Goal: Information Seeking & Learning: Learn about a topic

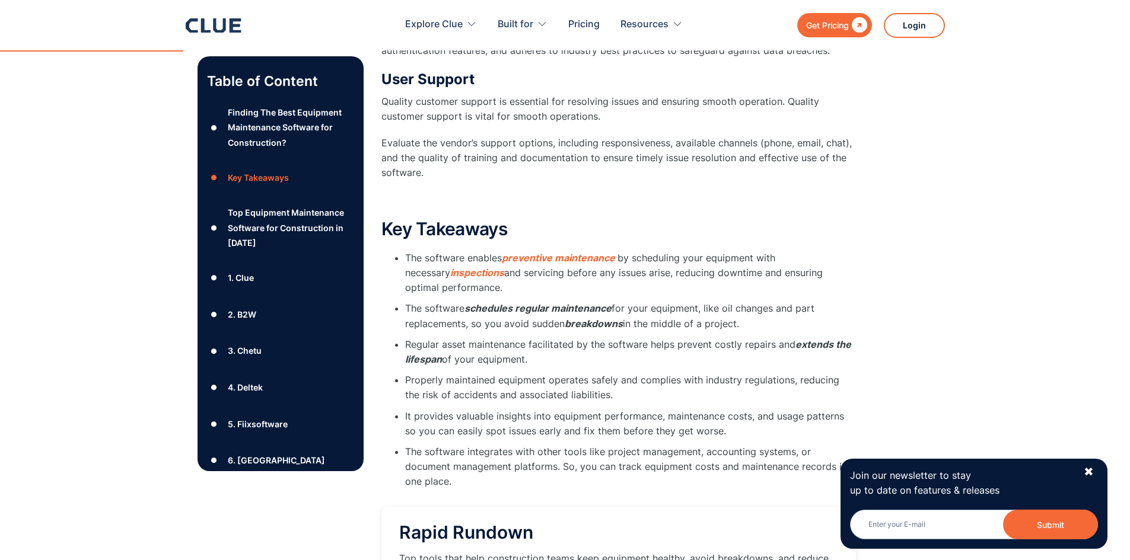
scroll to position [1898, 0]
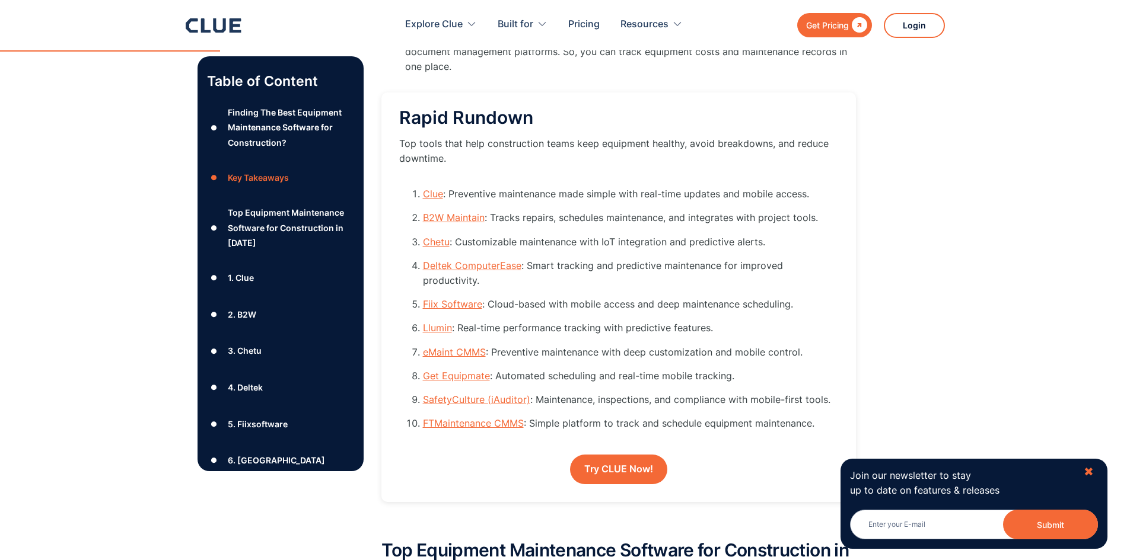
click at [1089, 468] on div "✖" at bounding box center [1088, 472] width 10 height 15
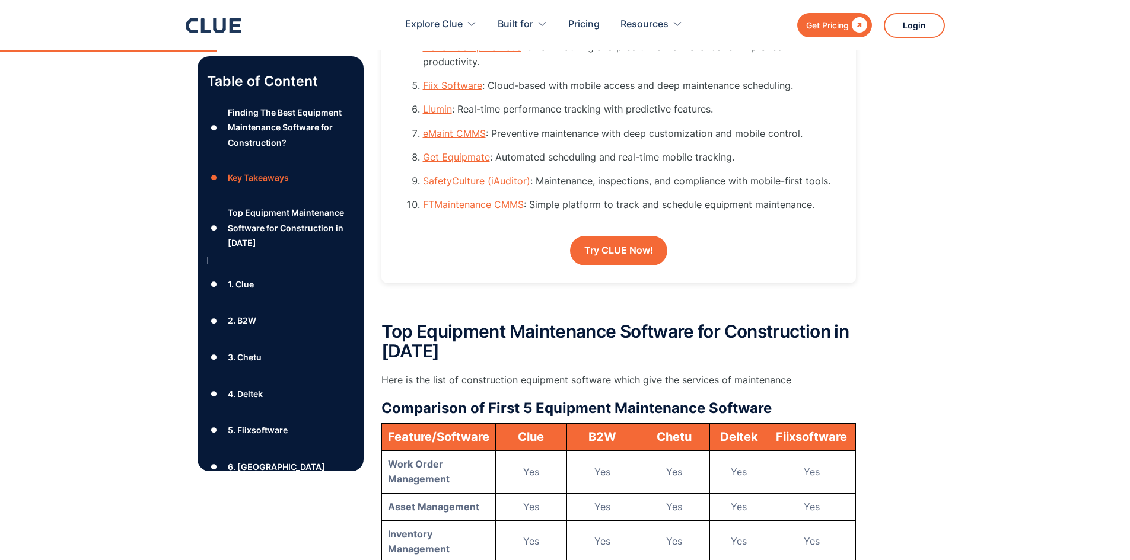
scroll to position [1838, 0]
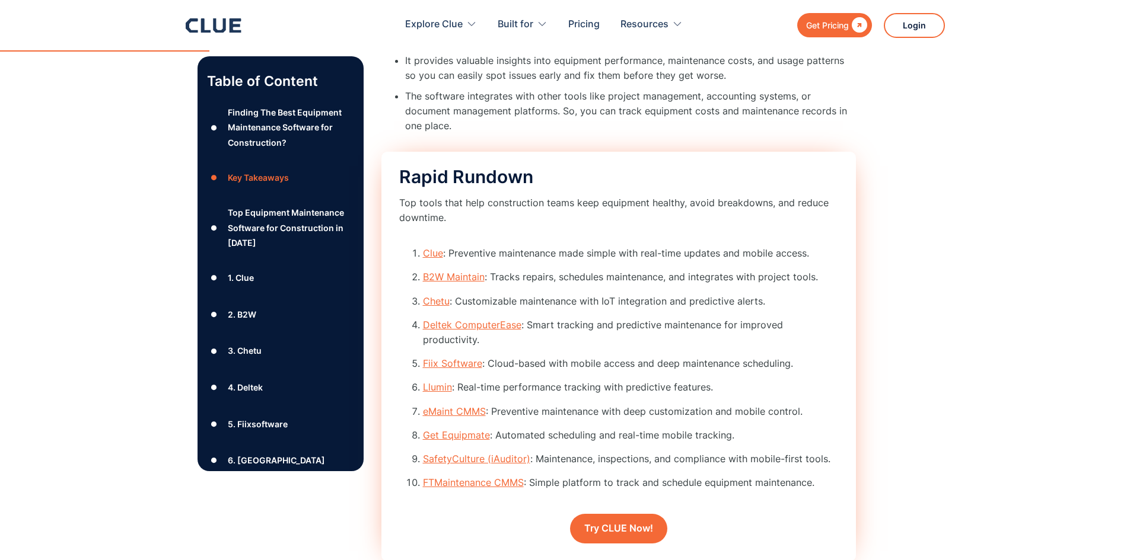
click at [453, 271] on link "B2W Maintain" at bounding box center [454, 277] width 62 height 12
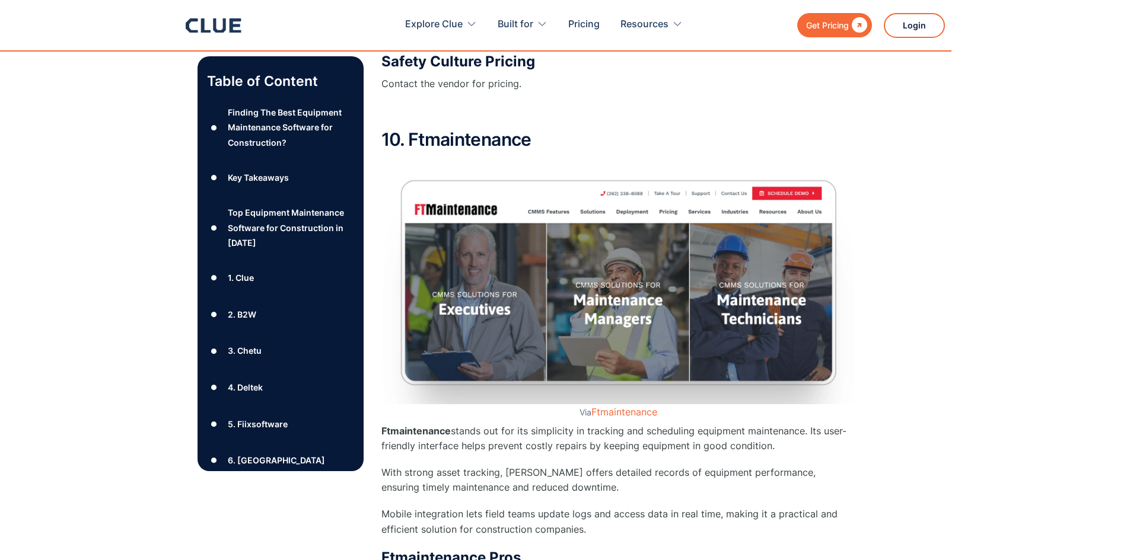
scroll to position [10813, 0]
click at [626, 406] on link "Ftmaintenance" at bounding box center [624, 412] width 66 height 12
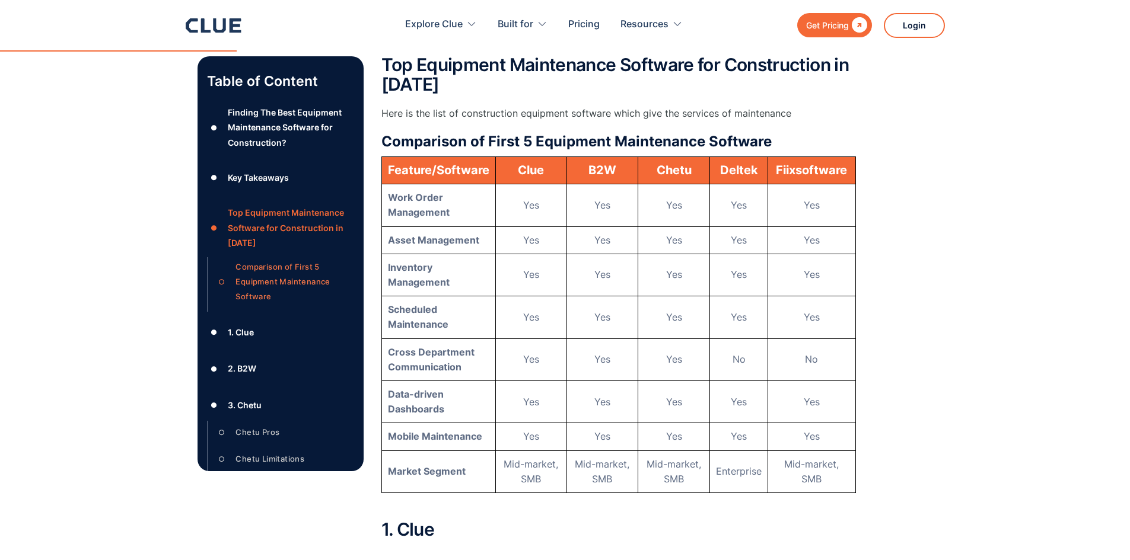
scroll to position [2582, 0]
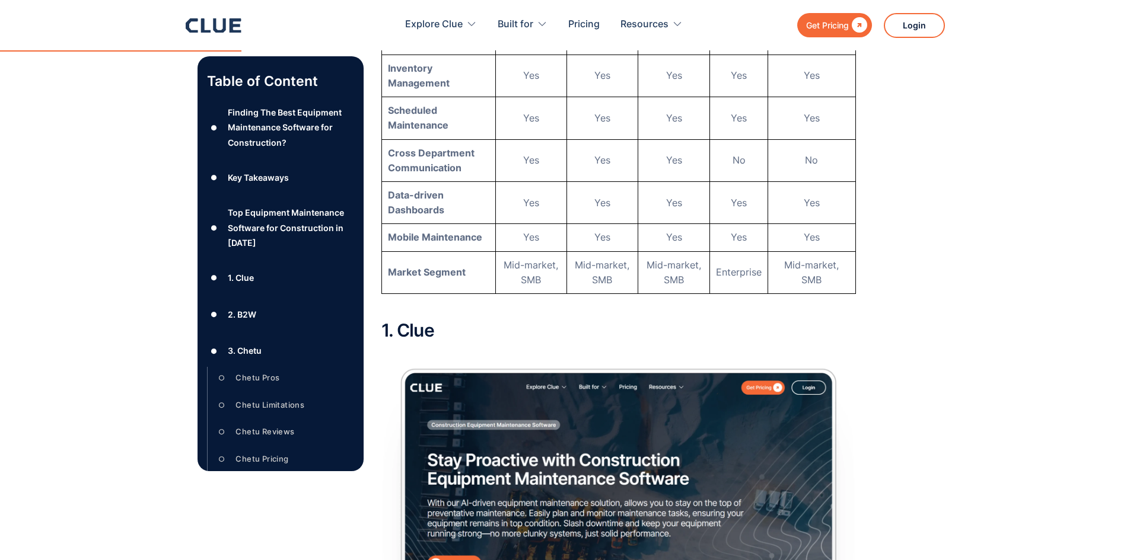
click at [626, 425] on img at bounding box center [618, 473] width 474 height 243
click at [748, 352] on img at bounding box center [618, 473] width 474 height 243
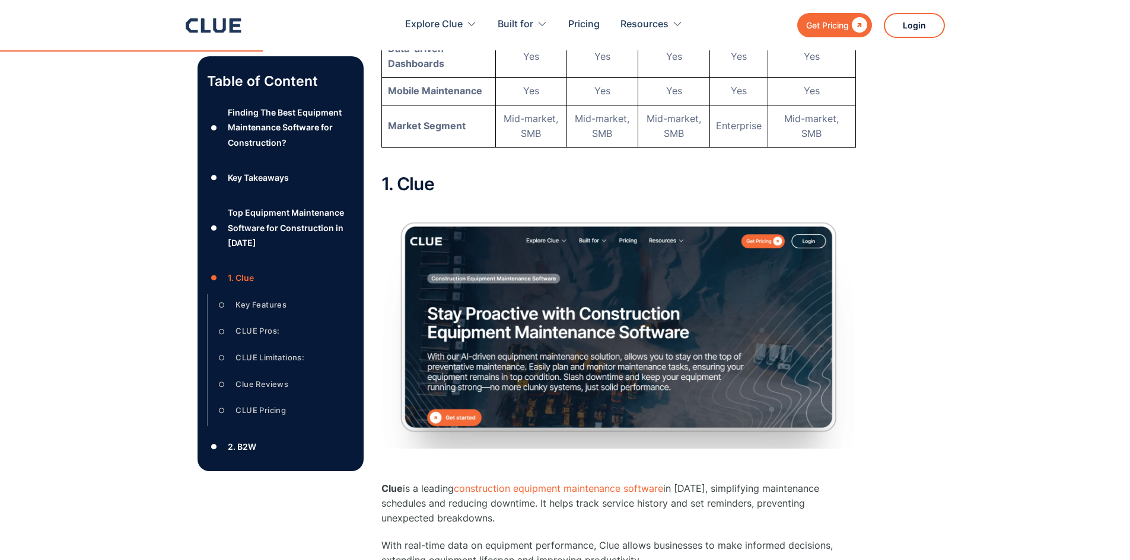
scroll to position [2879, 0]
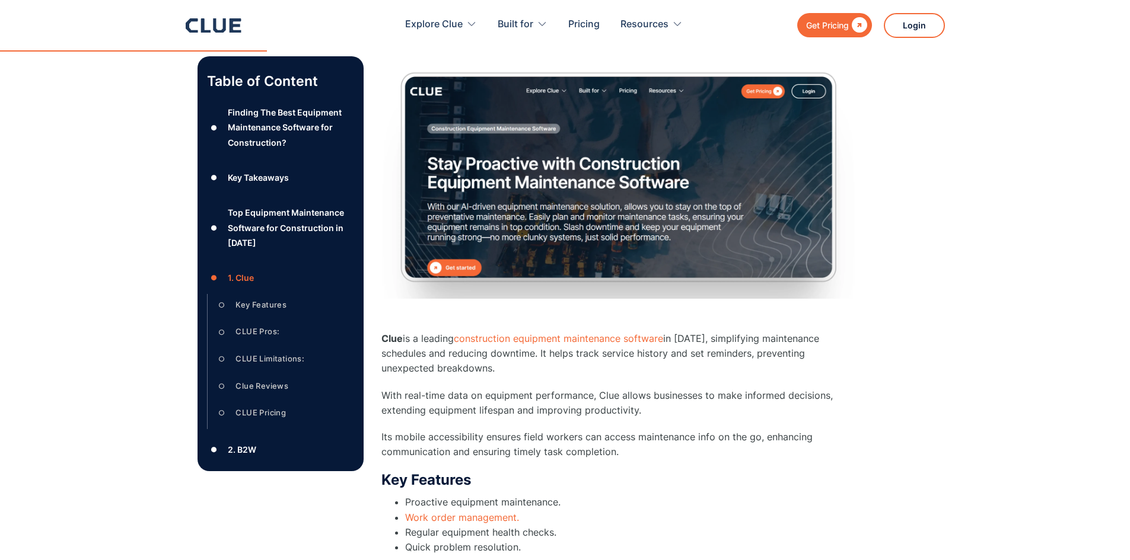
click at [508, 331] on p "Clue is a leading construction equipment maintenance software in 2025, simplify…" at bounding box center [618, 353] width 474 height 45
click at [516, 333] on link "construction equipment maintenance software" at bounding box center [558, 339] width 209 height 12
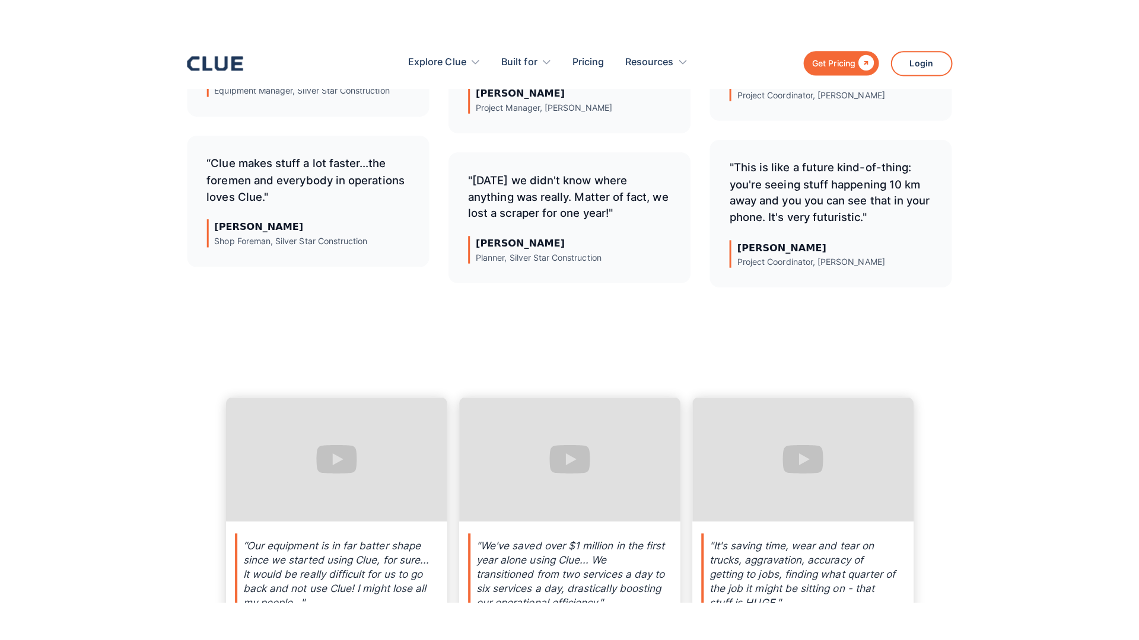
scroll to position [4151, 0]
